Goal: Check status: Check status

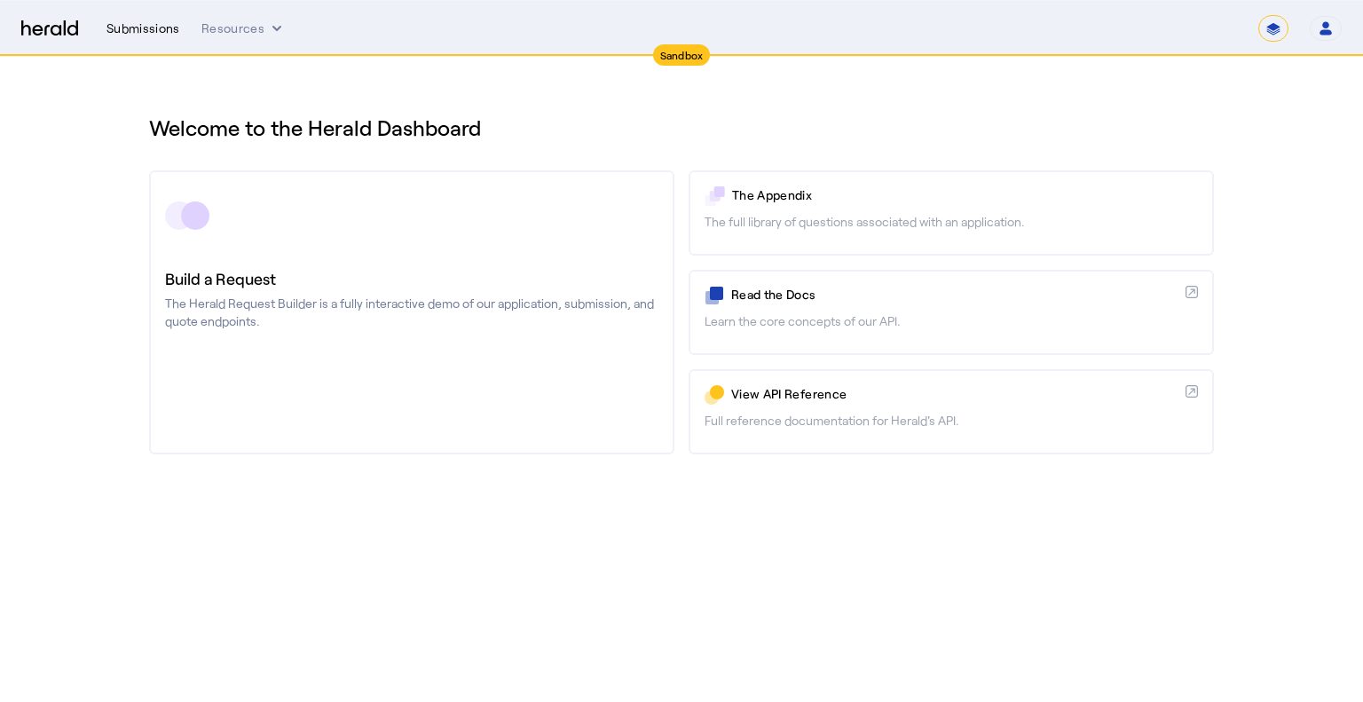
click at [174, 28] on div "Submissions" at bounding box center [143, 29] width 74 height 18
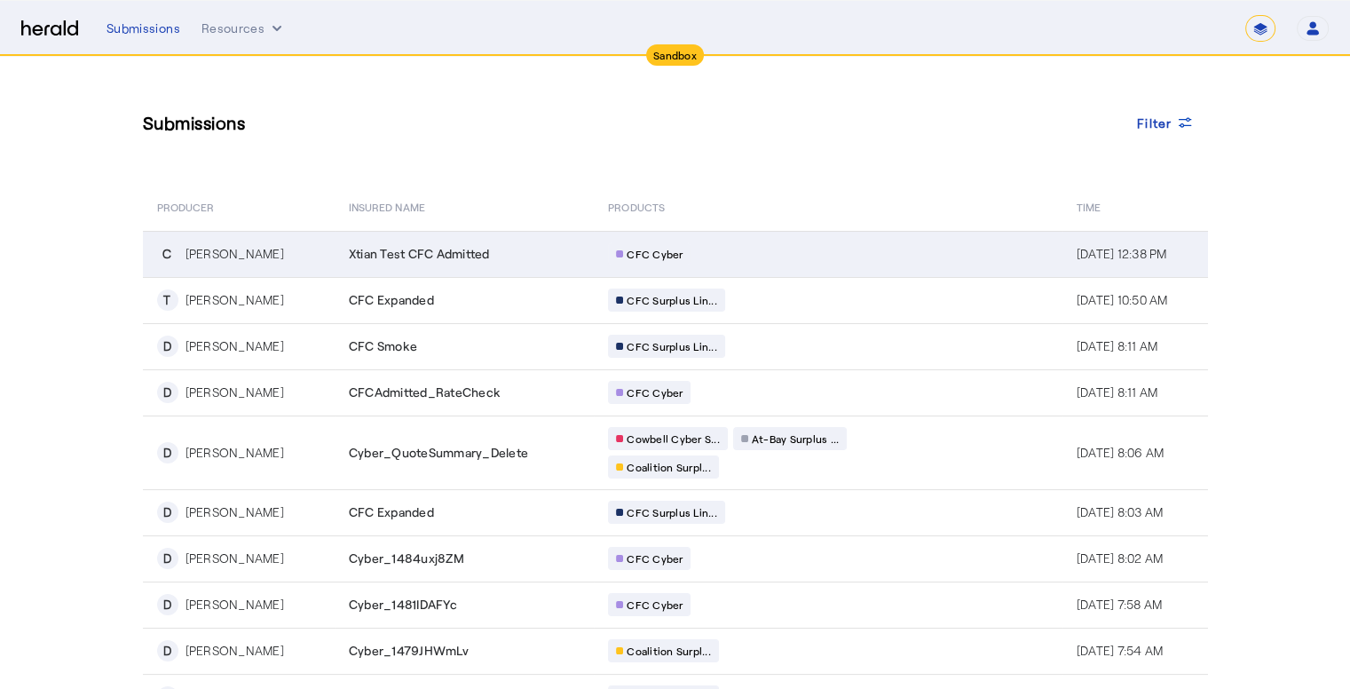
click at [476, 265] on td "Xtian Test CFC Admitted" at bounding box center [464, 254] width 259 height 46
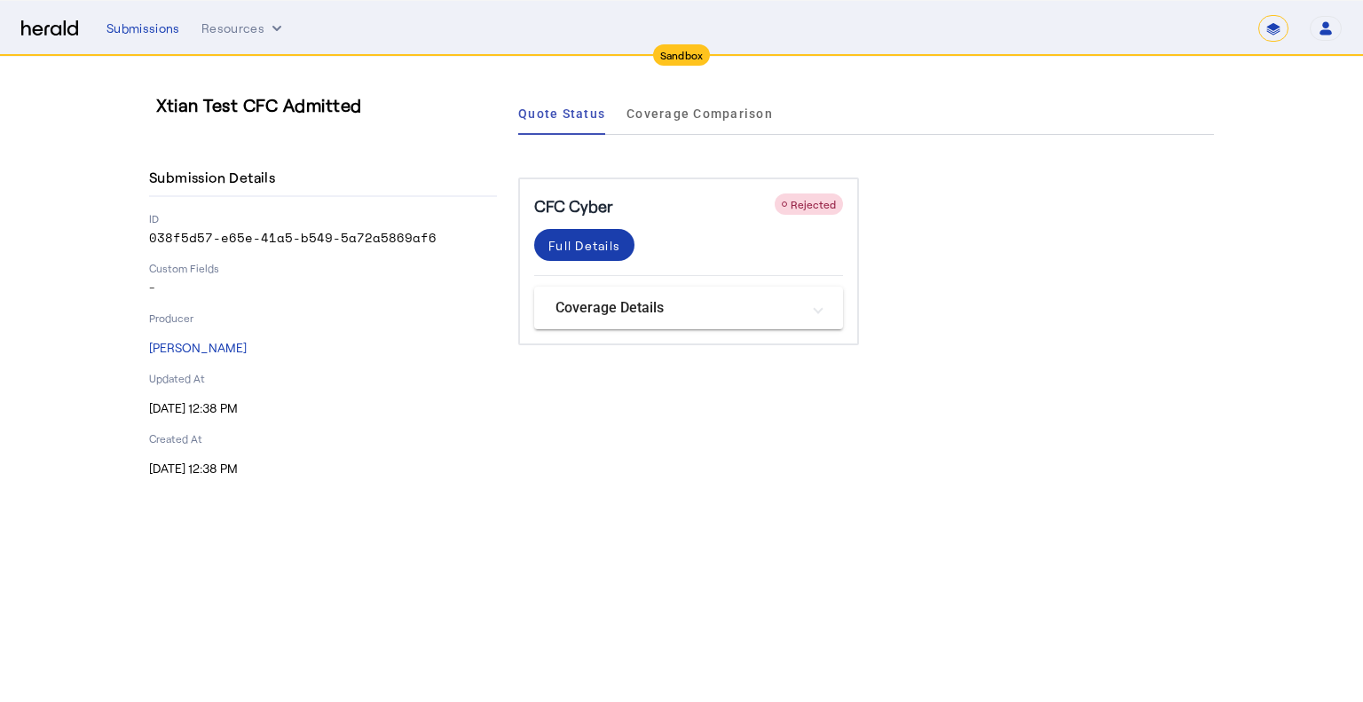
click at [595, 245] on div "Full Details" at bounding box center [584, 245] width 72 height 19
